Goal: Task Accomplishment & Management: Complete application form

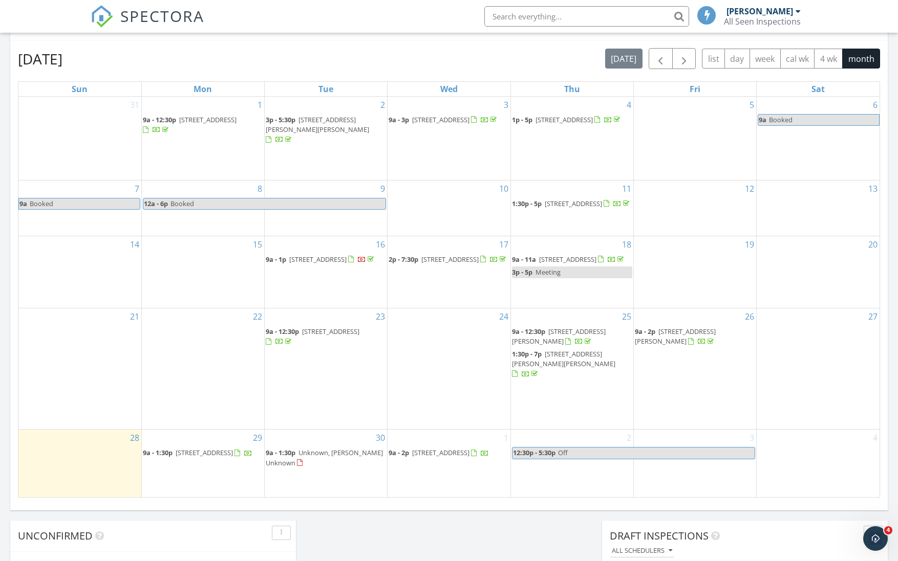
scroll to position [480, 0]
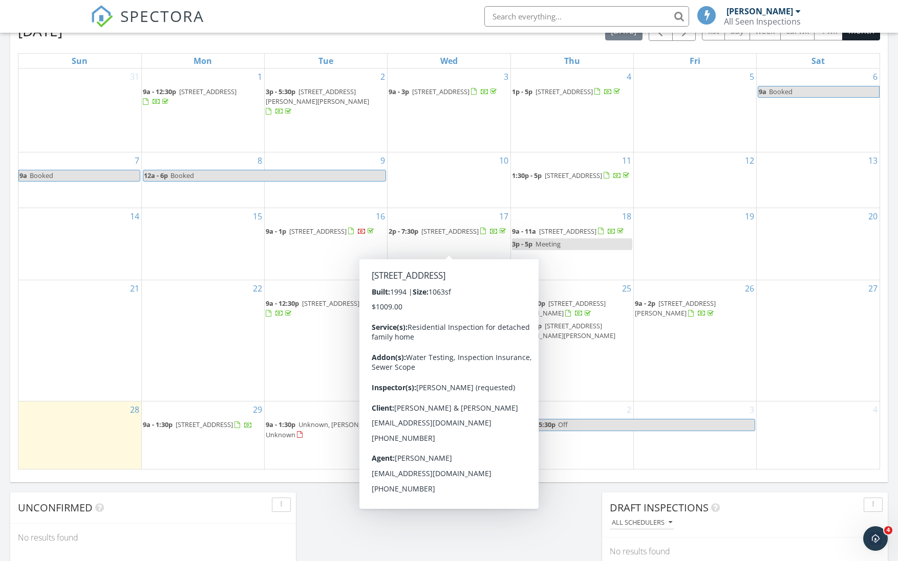
click at [457, 525] on div "Today Chris Thiessen No results found New Inspection New Quote Map + − Leaflet …" at bounding box center [449, 130] width 898 height 932
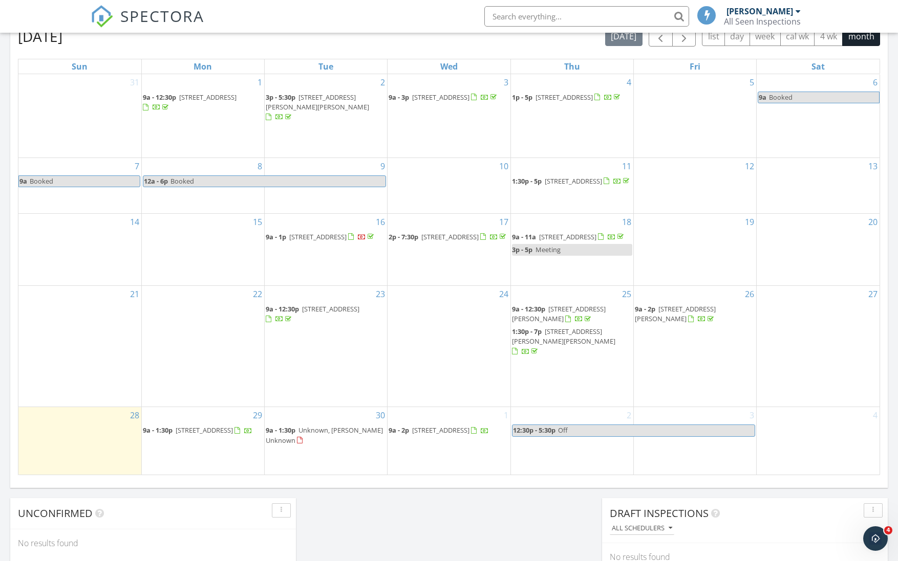
scroll to position [460, 0]
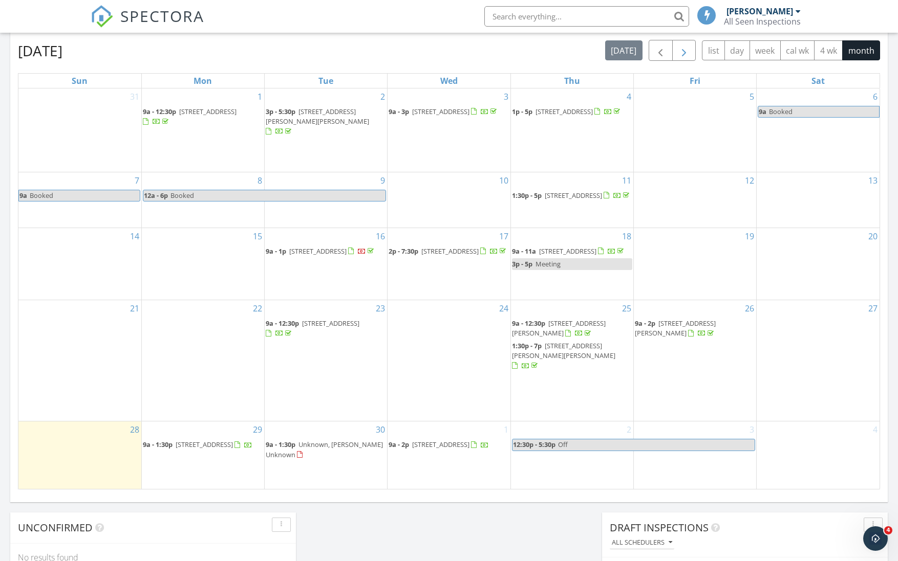
click at [680, 52] on span "button" at bounding box center [684, 51] width 12 height 12
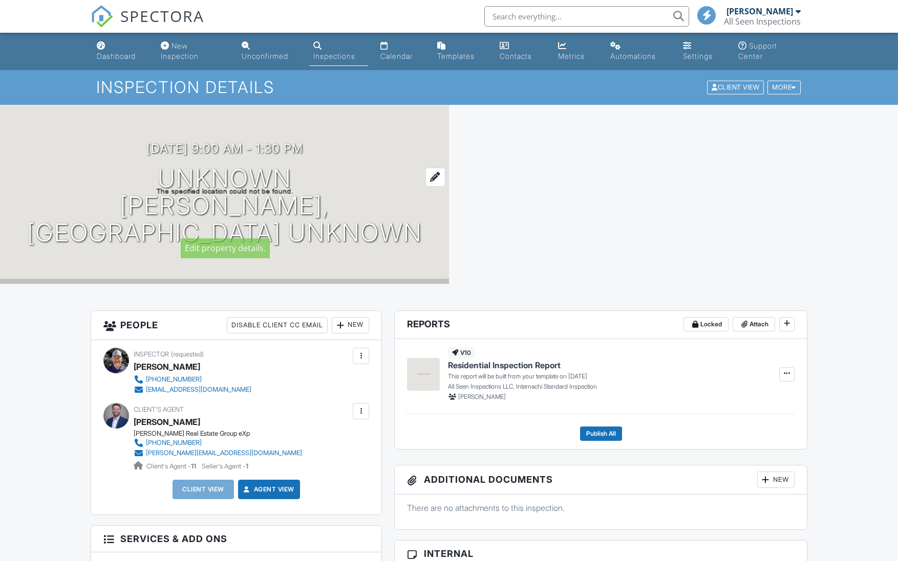
click at [223, 192] on h1 "Unknown Tuttle, OK Unknown" at bounding box center [224, 205] width 416 height 81
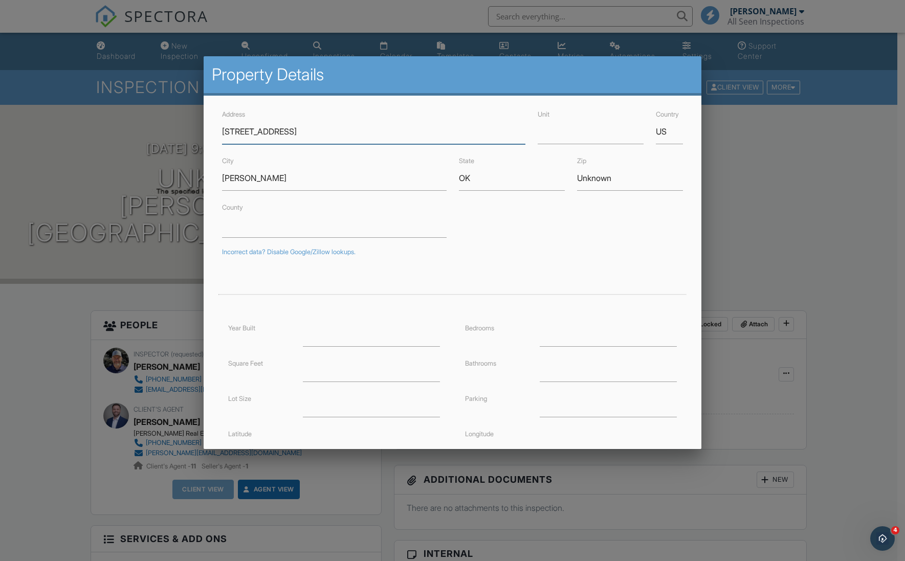
type input "[STREET_ADDRESS]"
type input "39.0945659"
type input "-119.7726441"
drag, startPoint x: 246, startPoint y: 178, endPoint x: 208, endPoint y: 168, distance: 39.1
type input "[GEOGRAPHIC_DATA]"
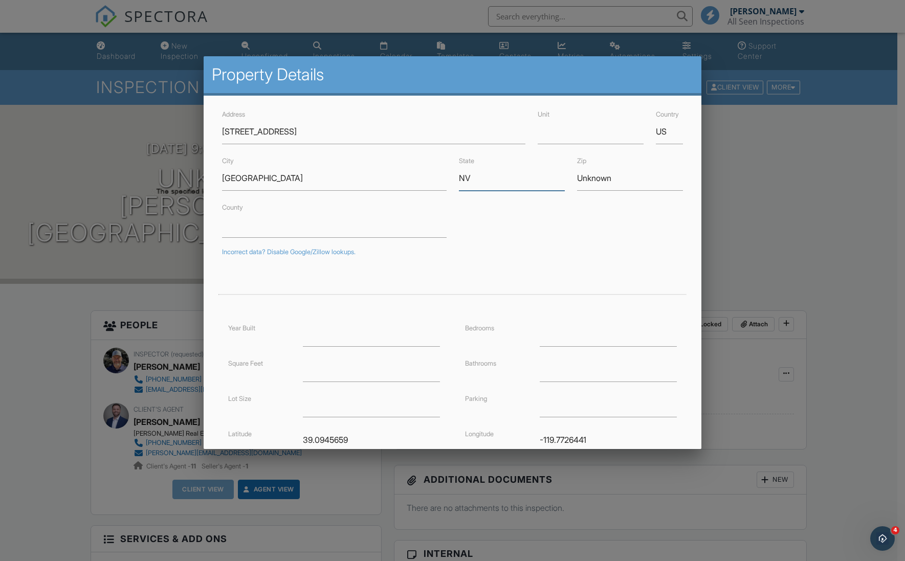
type input "NV"
type input "89705"
click at [258, 230] on input "County" at bounding box center [334, 225] width 224 height 25
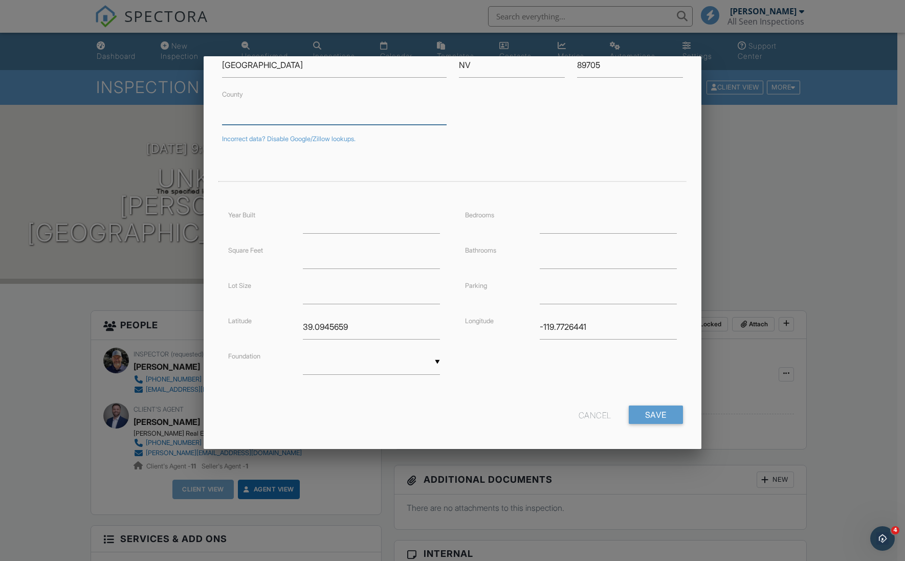
scroll to position [118, 0]
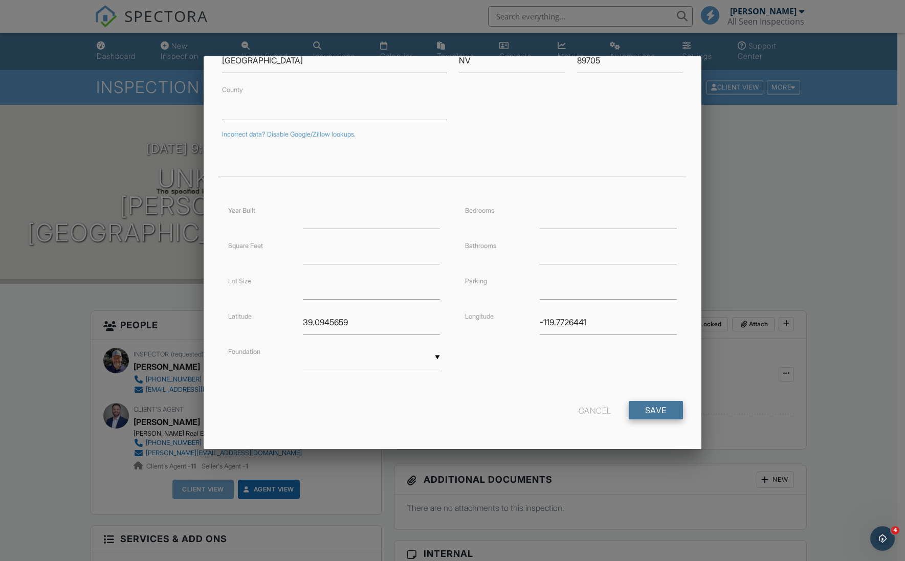
click at [653, 409] on input "Save" at bounding box center [656, 410] width 54 height 18
drag, startPoint x: 350, startPoint y: 323, endPoint x: 290, endPoint y: 325, distance: 60.4
click at [290, 325] on div "Latitude 39.0945659" at bounding box center [334, 322] width 224 height 25
drag, startPoint x: 591, startPoint y: 321, endPoint x: 504, endPoint y: 315, distance: 87.7
click at [504, 315] on div "Longitude -119.7726441" at bounding box center [571, 322] width 224 height 25
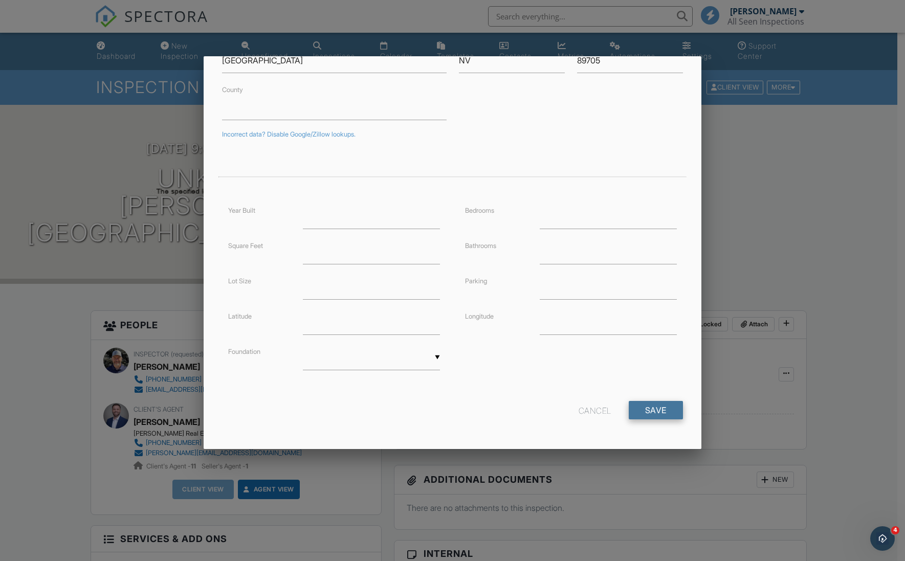
click at [652, 408] on input "Save" at bounding box center [656, 410] width 54 height 18
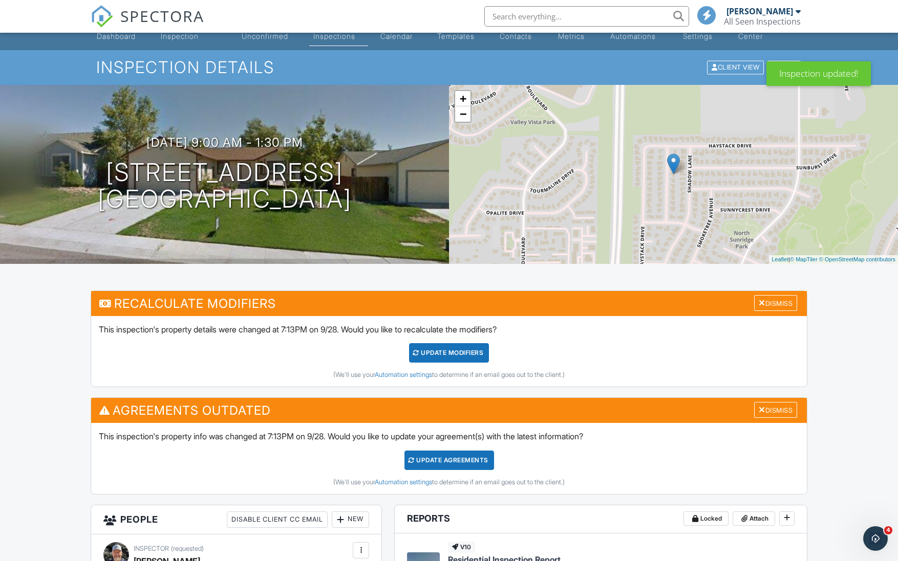
scroll to position [131, 0]
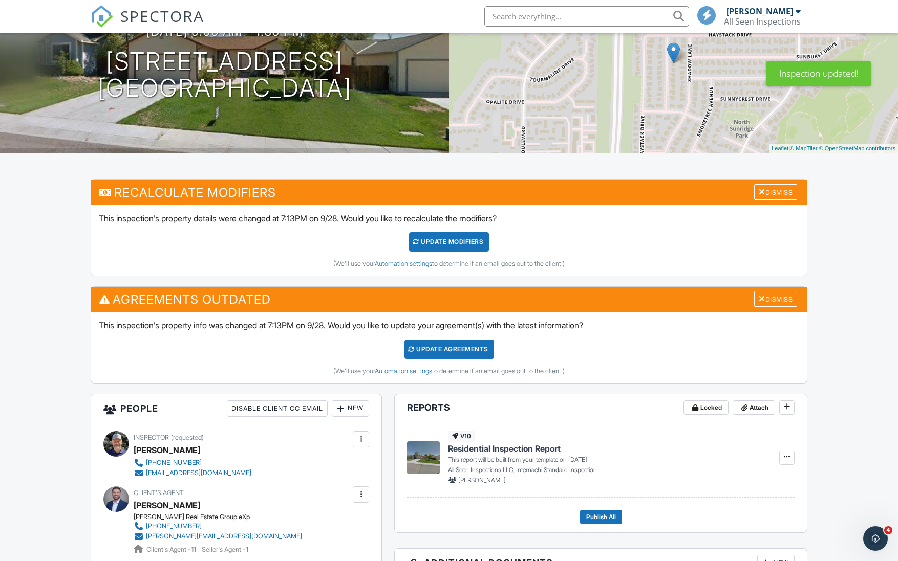
click at [447, 239] on div "UPDATE Modifiers" at bounding box center [449, 241] width 80 height 19
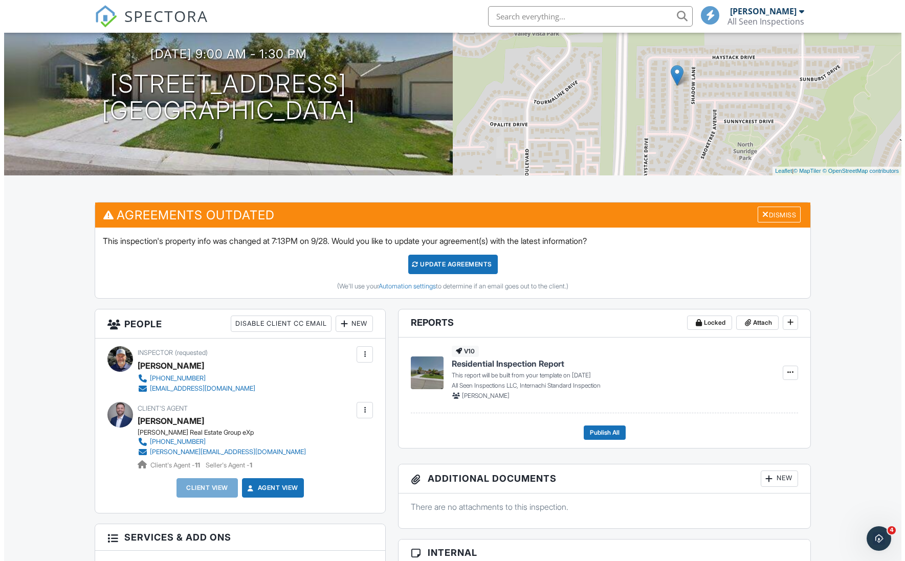
scroll to position [234, 0]
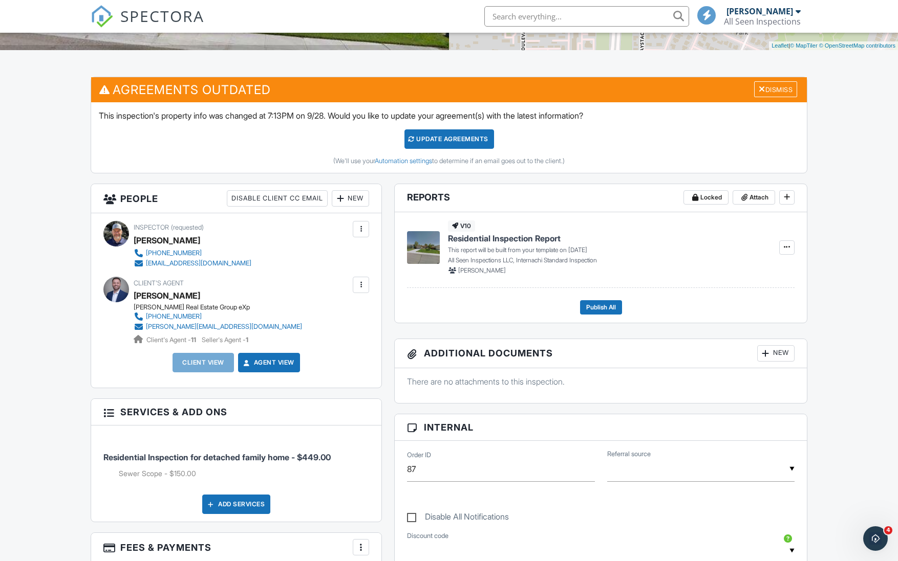
click at [350, 199] on div "New" at bounding box center [350, 198] width 37 height 16
click at [371, 231] on li "Client" at bounding box center [387, 230] width 101 height 26
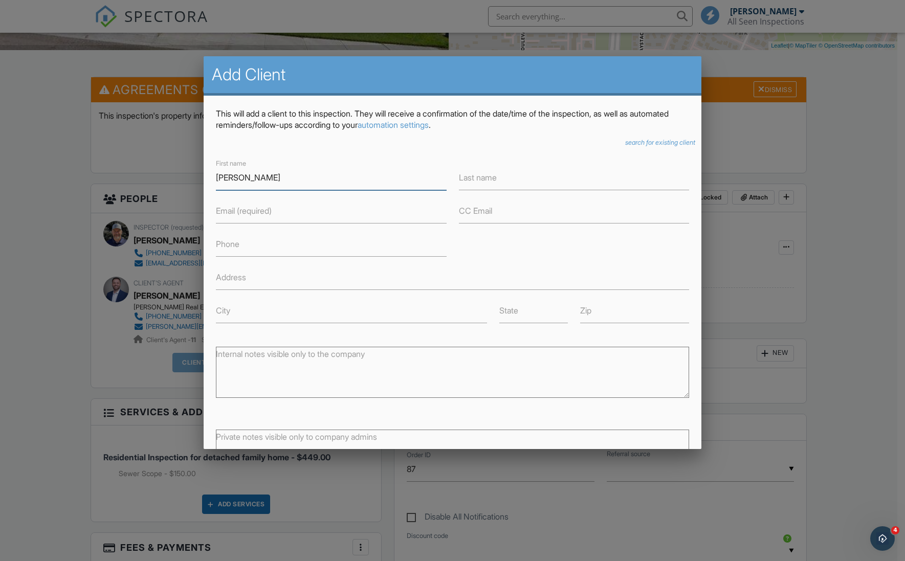
type input "Eulogio"
type input "Urteaga III"
type input "jessieurteaga96@gmail.com"
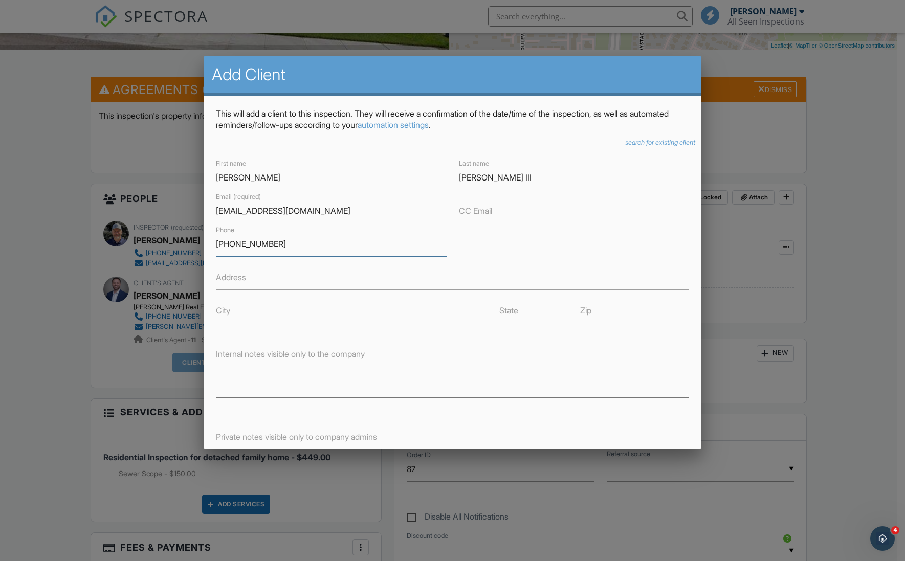
scroll to position [88, 0]
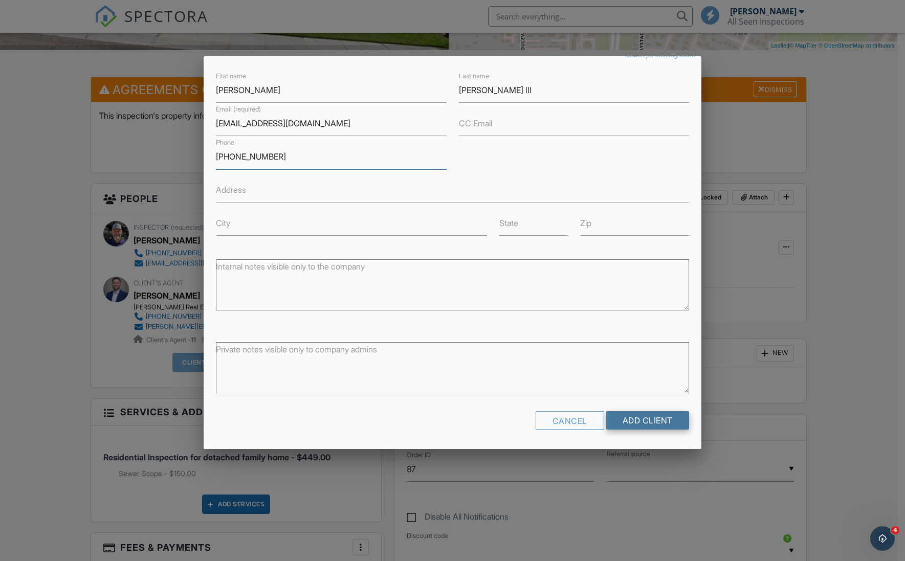
type input "480-707-9646"
click at [646, 423] on input "Add Client" at bounding box center [648, 421] width 83 height 18
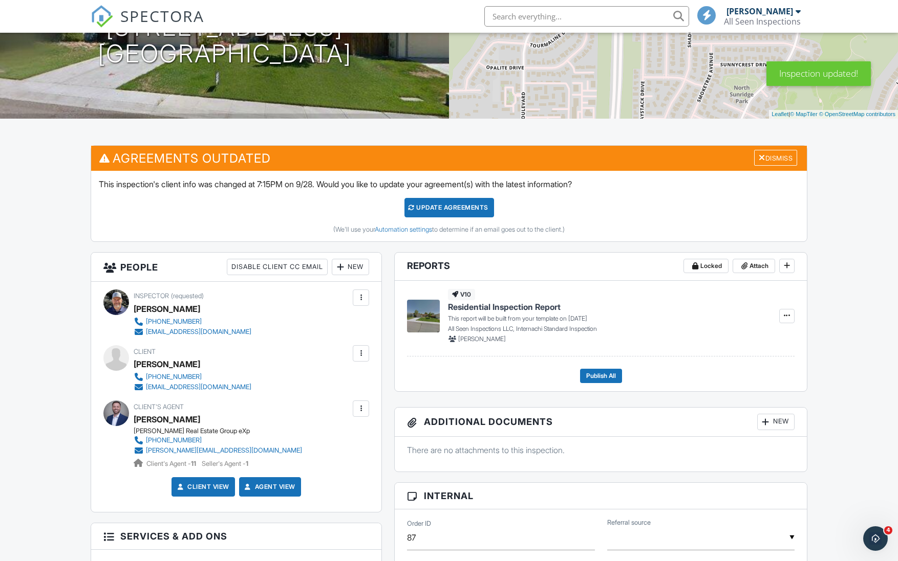
scroll to position [70, 0]
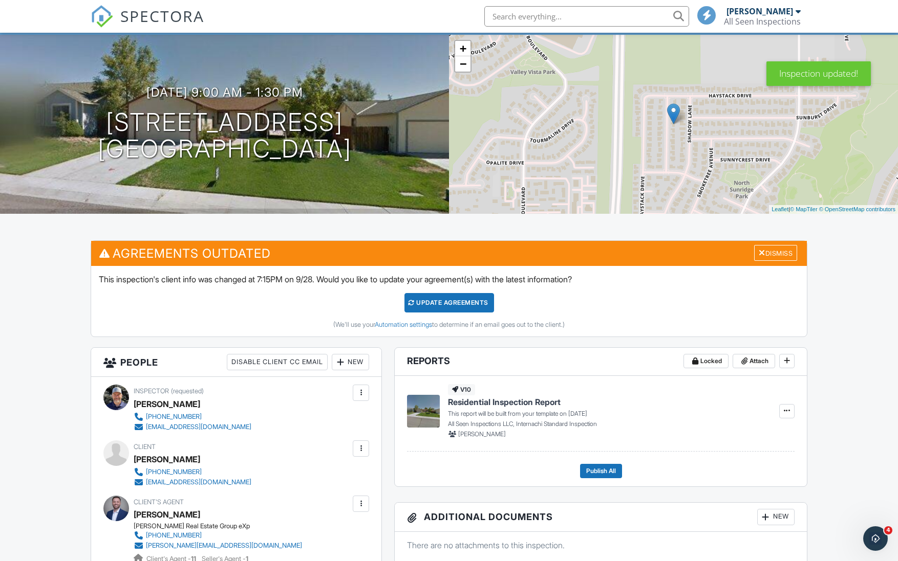
click at [450, 305] on div "Update Agreements" at bounding box center [449, 302] width 90 height 19
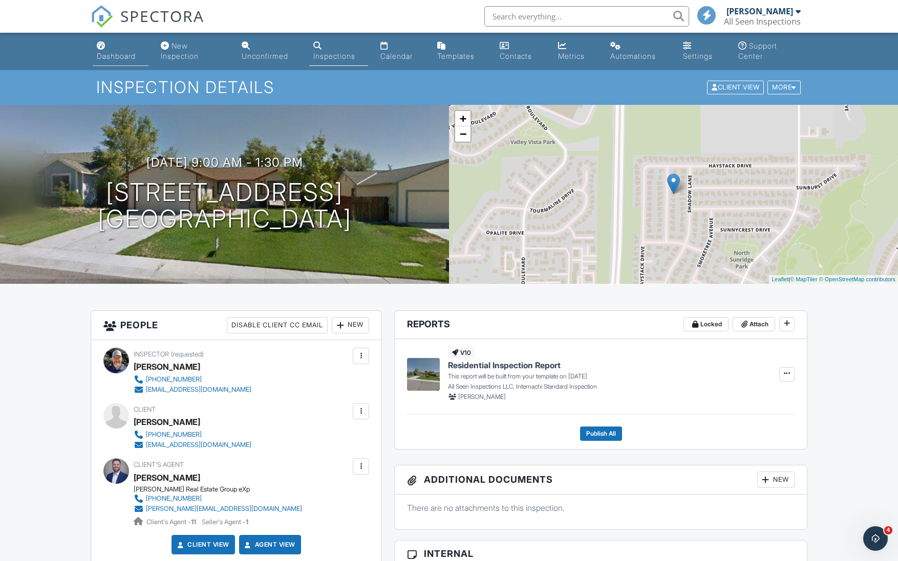
click at [136, 53] on div "Dashboard" at bounding box center [116, 56] width 39 height 9
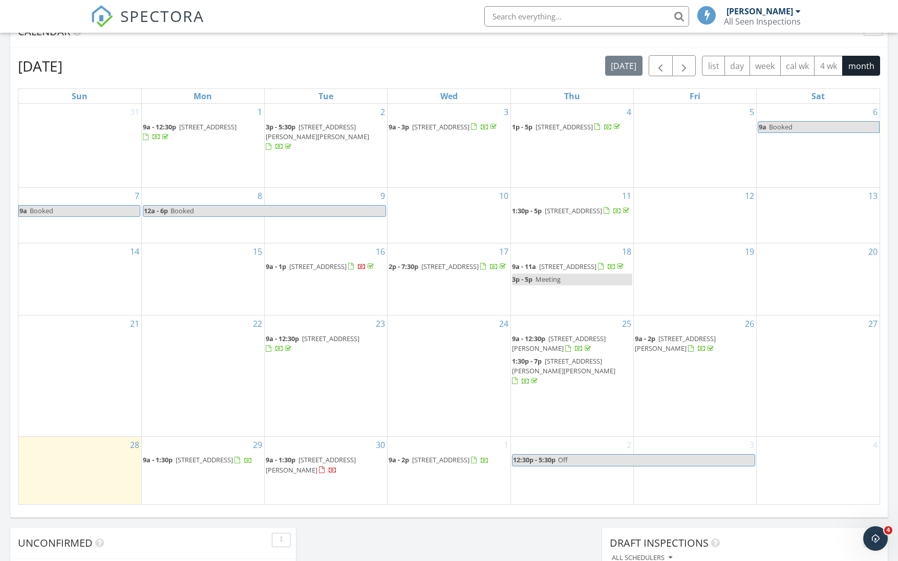
scroll to position [292, 0]
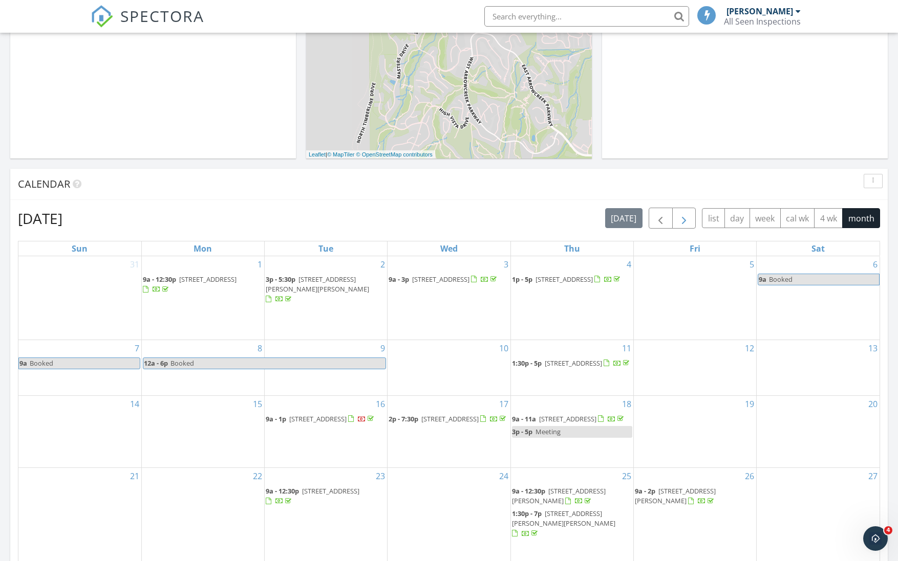
click at [684, 217] on span "button" at bounding box center [684, 218] width 12 height 12
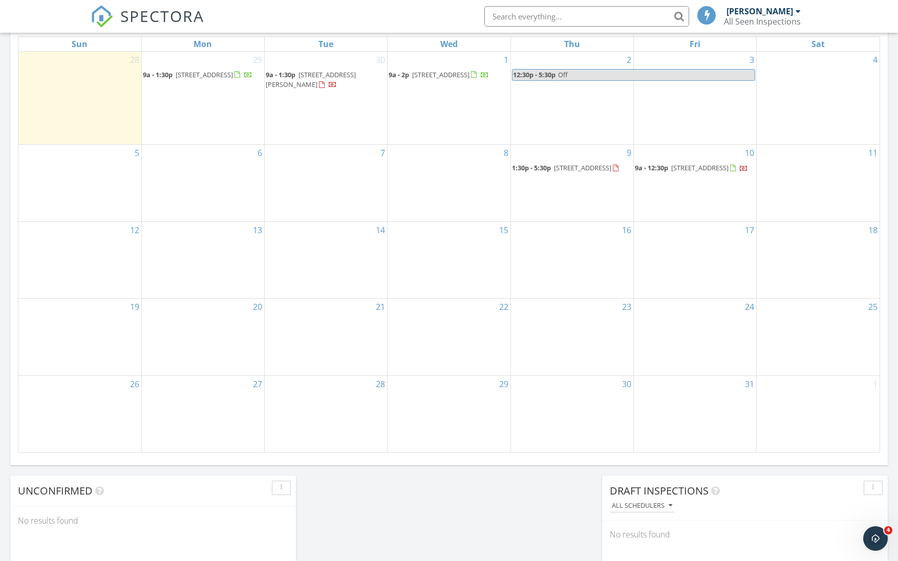
scroll to position [404, 0]
